Goal: Check status: Check status

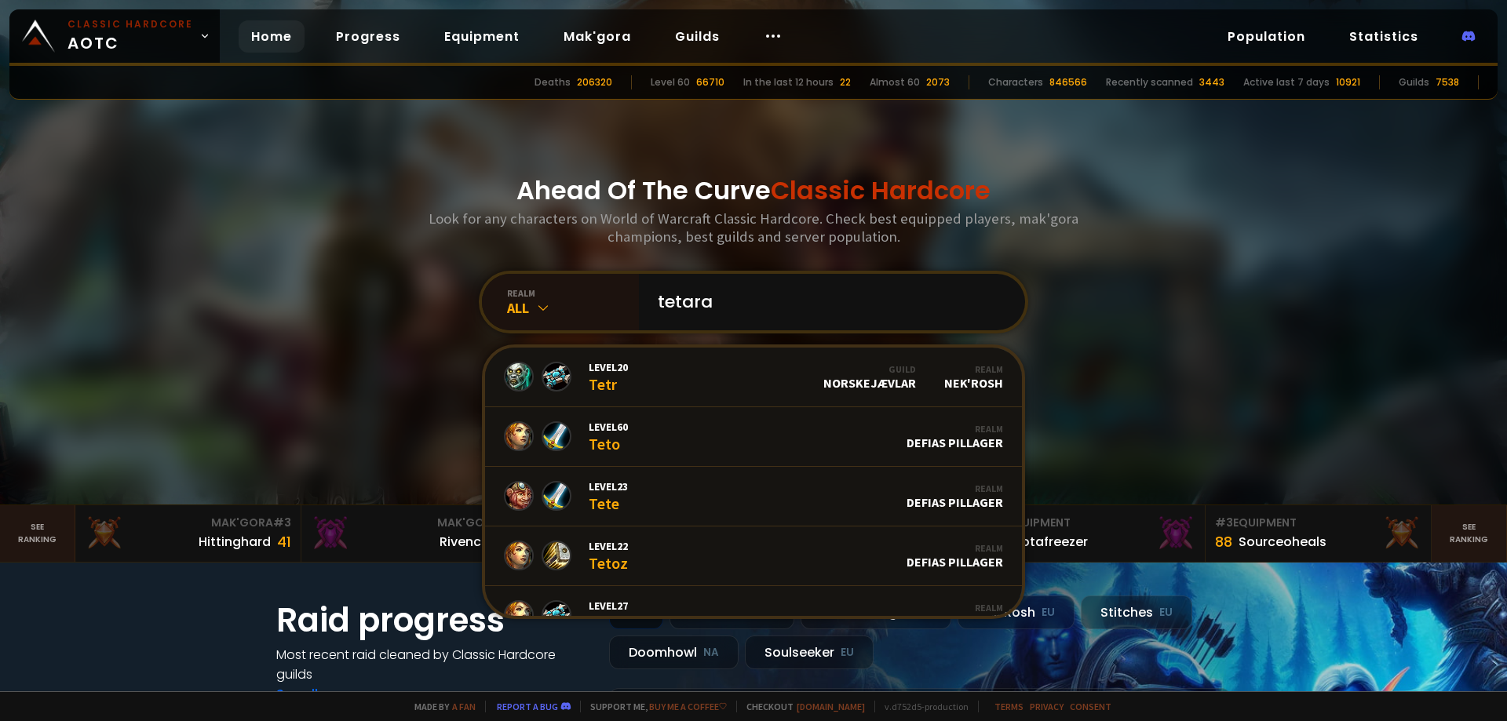
type input "tetaras"
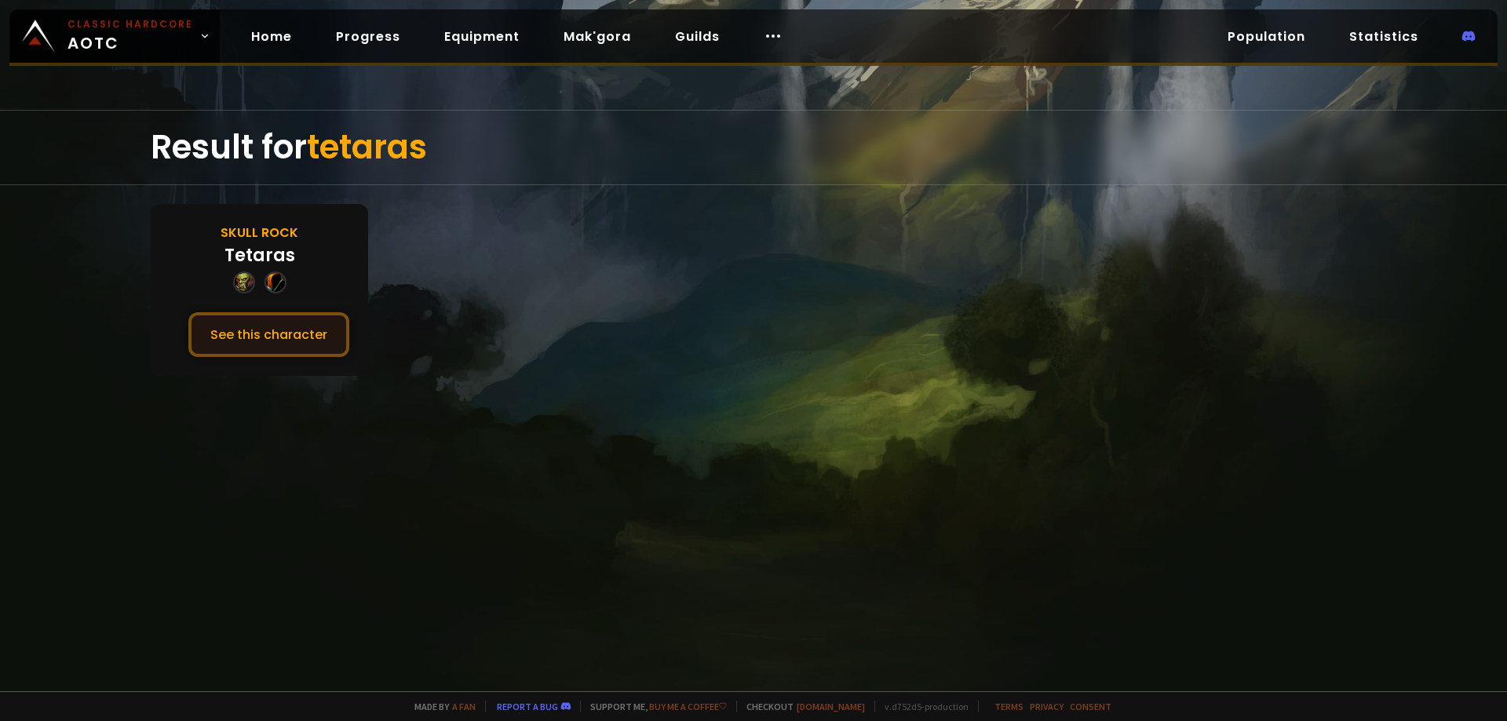
click at [265, 332] on button "See this character" at bounding box center [268, 334] width 161 height 45
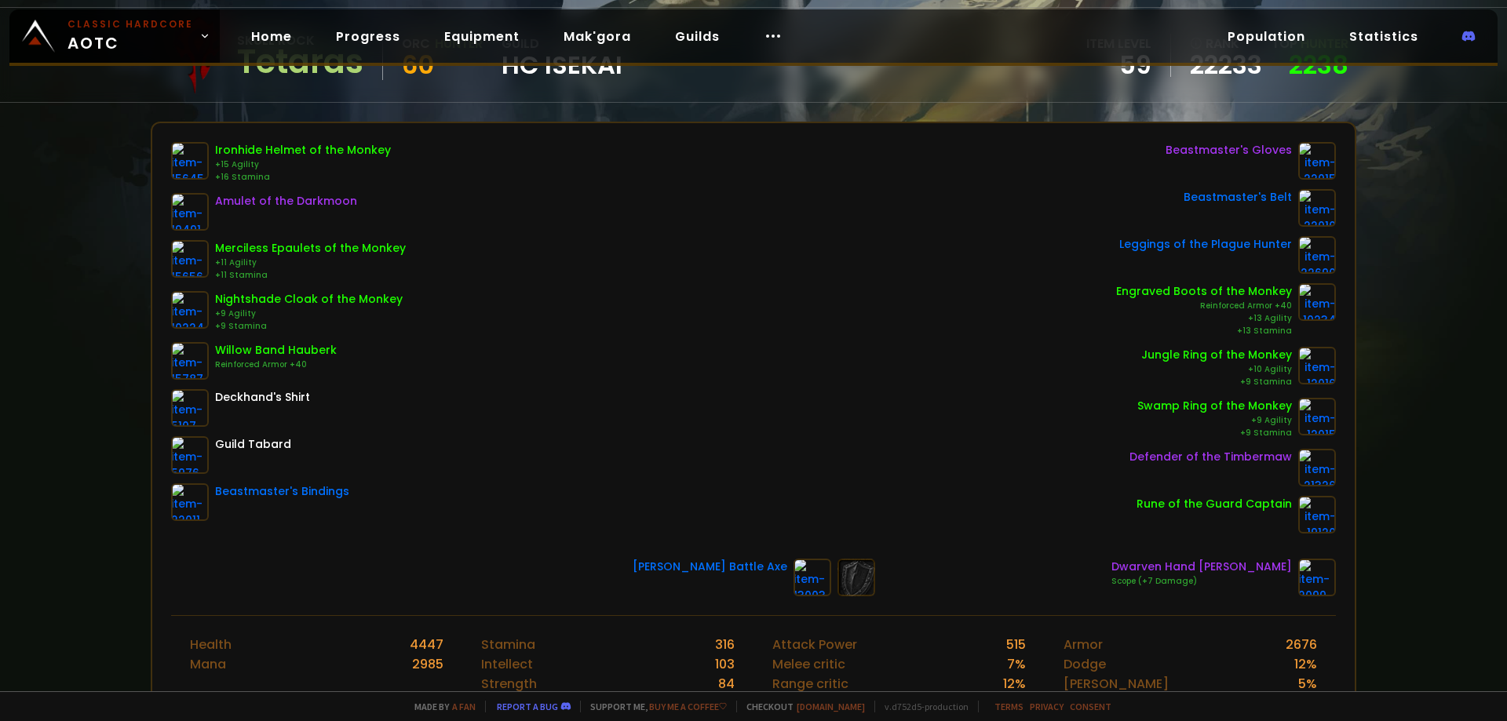
scroll to position [79, 0]
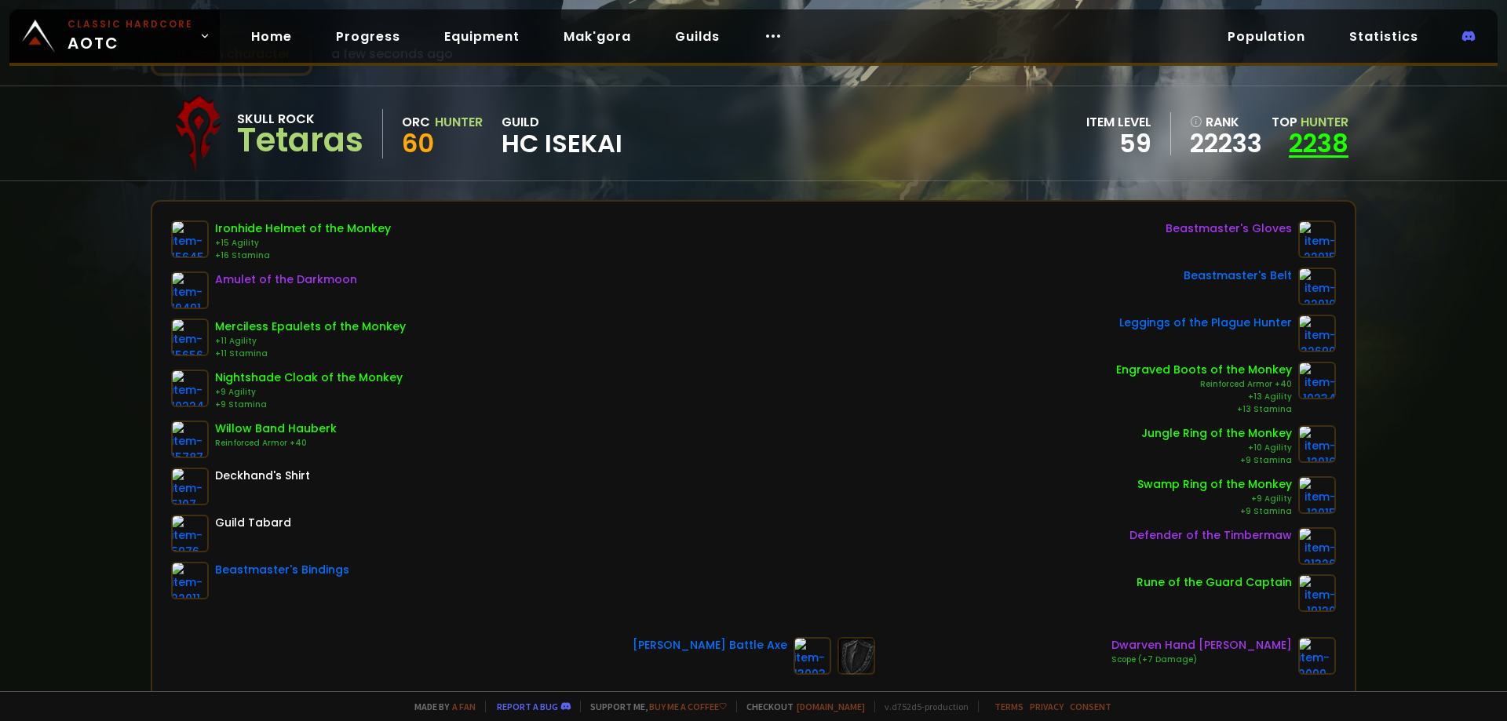
click at [1307, 143] on link "2238" at bounding box center [1319, 143] width 60 height 35
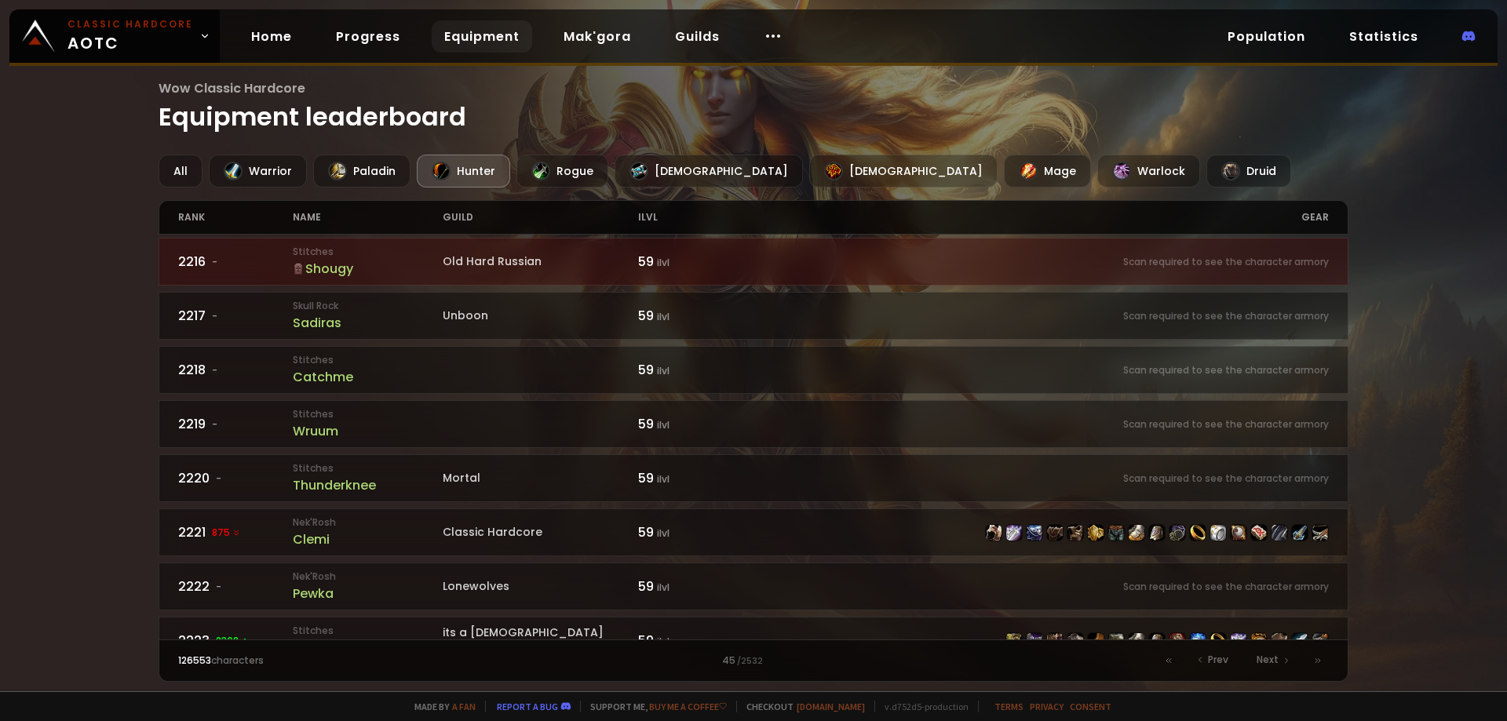
scroll to position [864, 0]
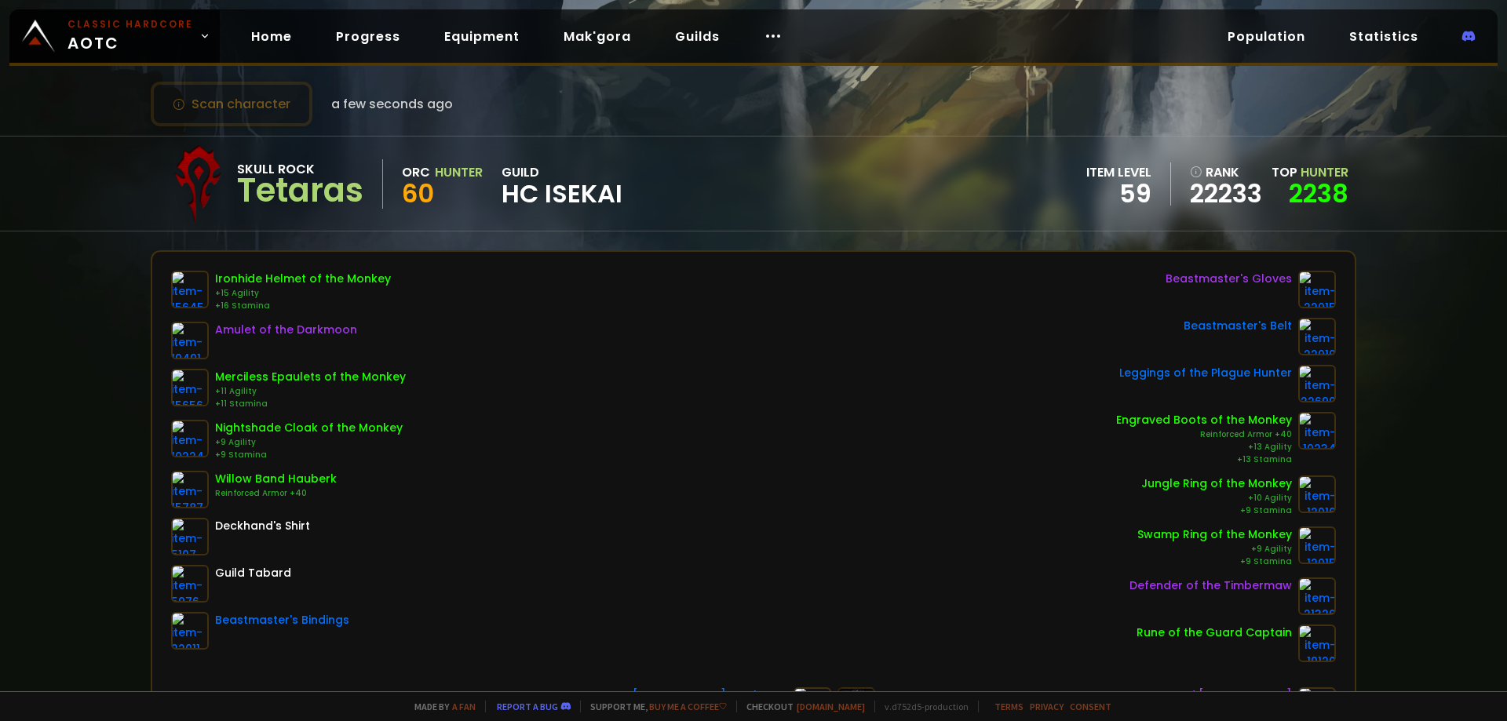
scroll to position [18, 0]
